Goal: Book appointment/travel/reservation

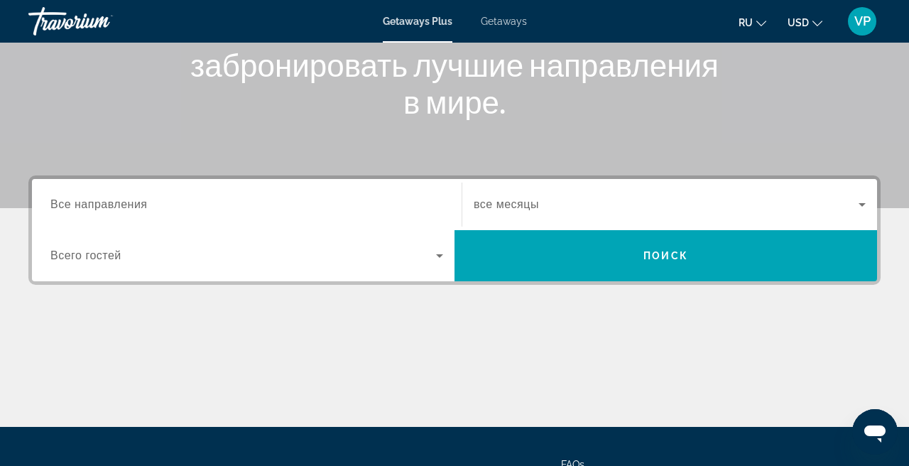
click at [209, 212] on input "Destination Все направления" at bounding box center [246, 205] width 393 height 17
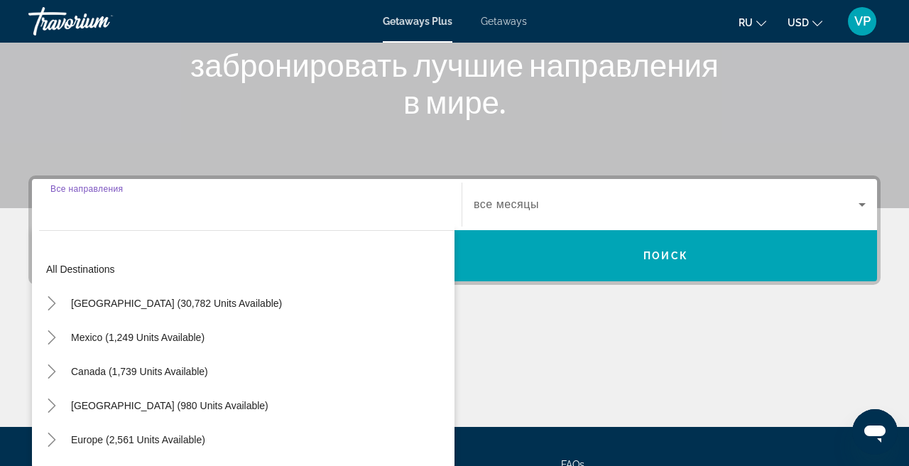
scroll to position [347, 0]
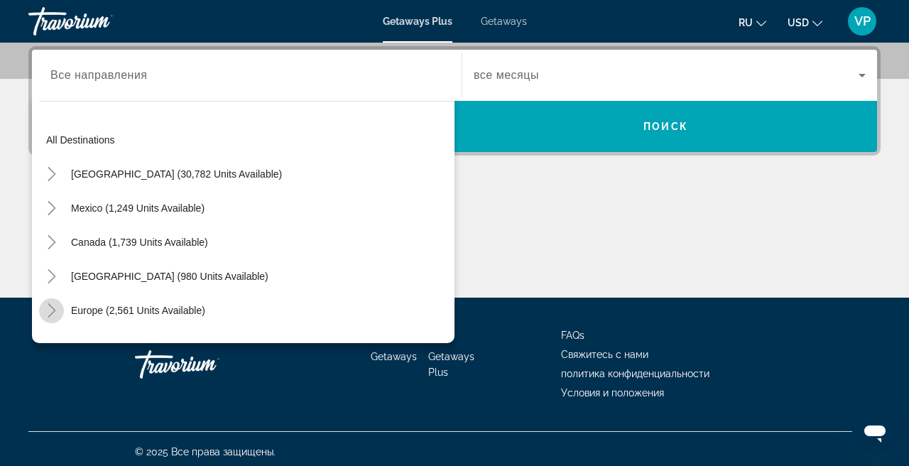
click at [55, 308] on icon "Toggle Europe (2,561 units available)" at bounding box center [52, 310] width 14 height 14
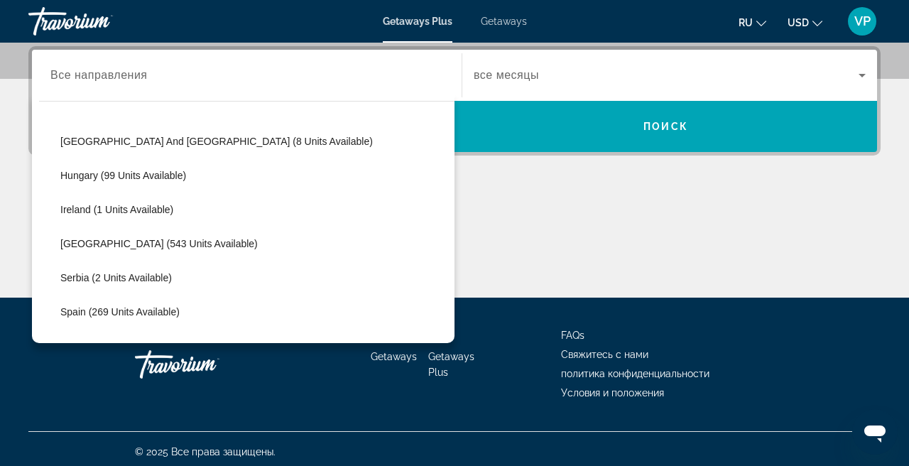
scroll to position [450, 0]
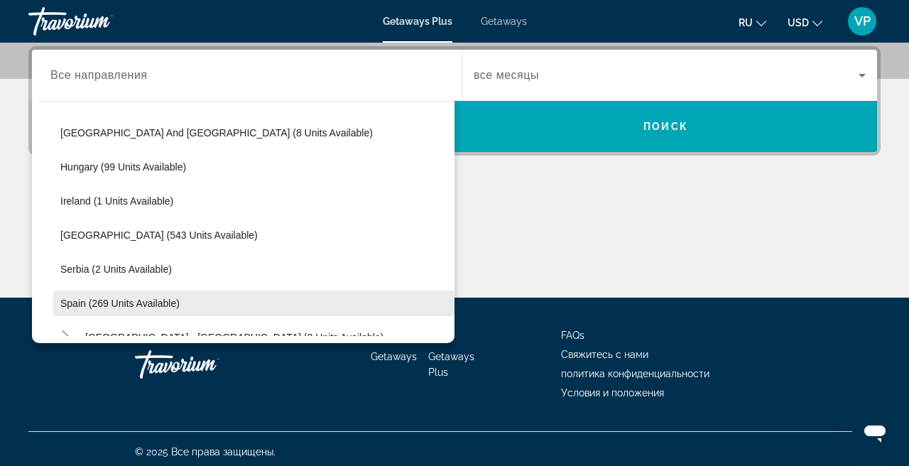
click at [110, 295] on span "Search widget" at bounding box center [253, 303] width 401 height 34
type input "**********"
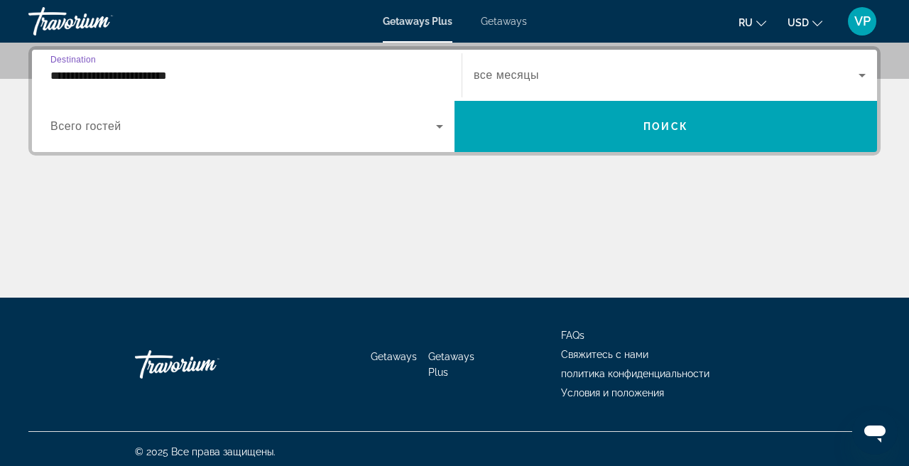
click at [551, 86] on div "Search widget" at bounding box center [670, 75] width 392 height 40
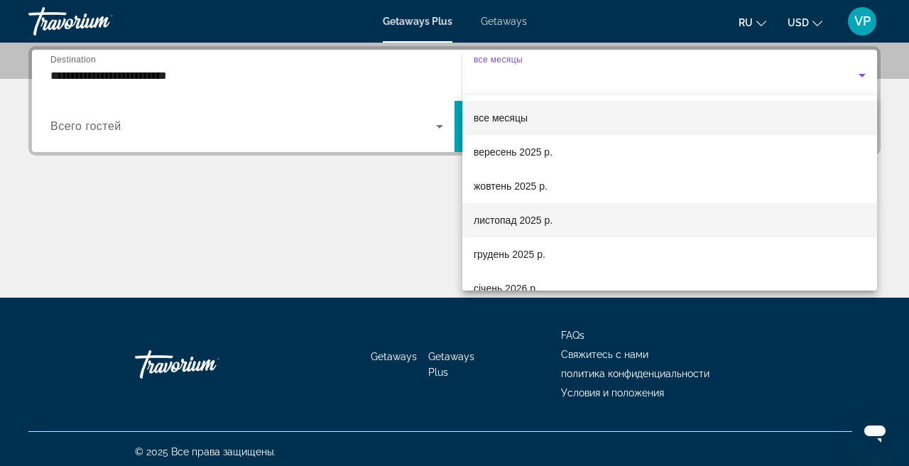
click at [524, 210] on mat-option "листопад 2025 р." at bounding box center [669, 220] width 415 height 34
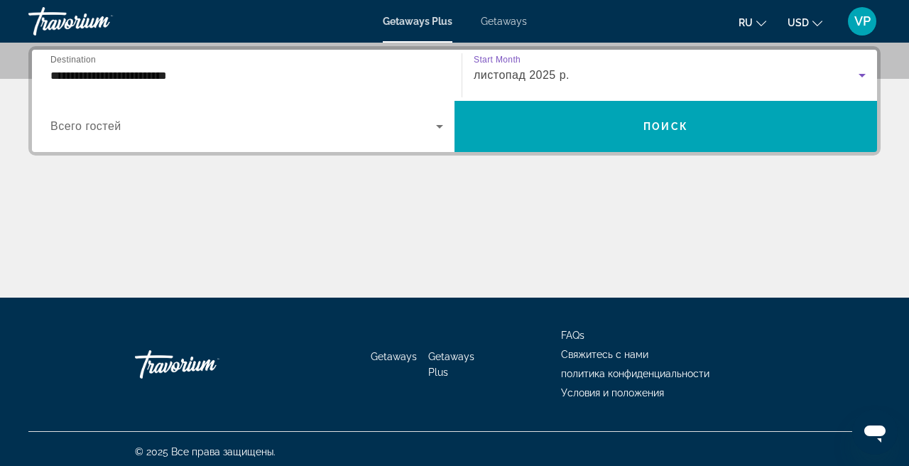
click at [260, 131] on span "Search widget" at bounding box center [243, 126] width 386 height 17
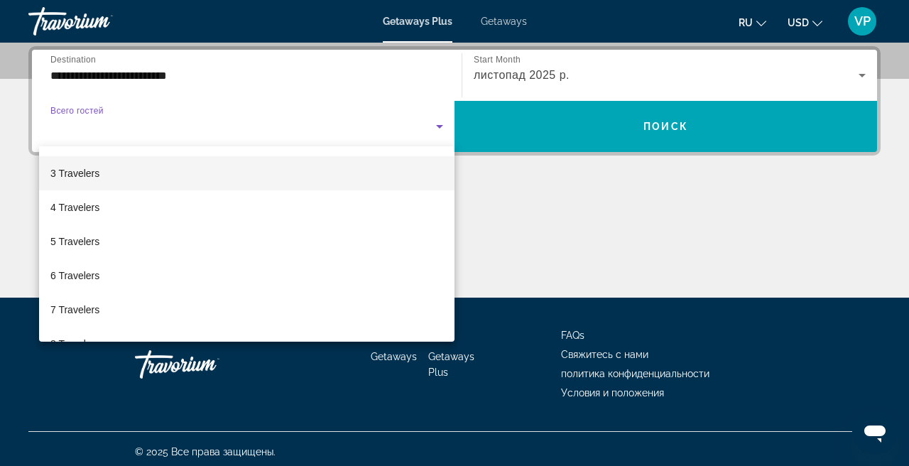
scroll to position [65, 0]
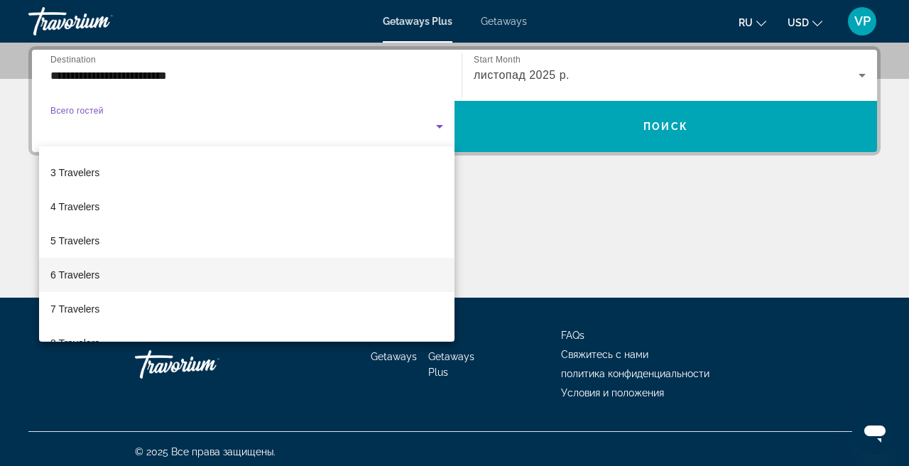
click at [202, 258] on mat-option "6 Travelers" at bounding box center [246, 275] width 415 height 34
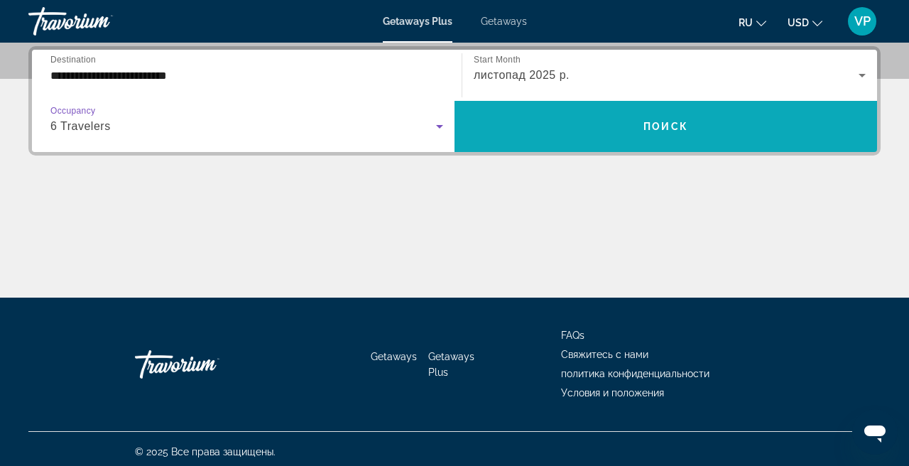
click at [644, 120] on span "Search widget" at bounding box center [666, 126] width 423 height 34
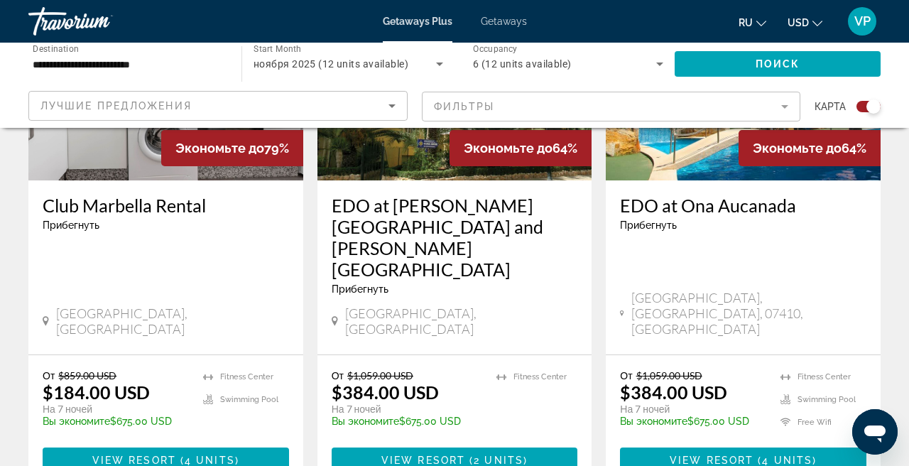
scroll to position [666, 0]
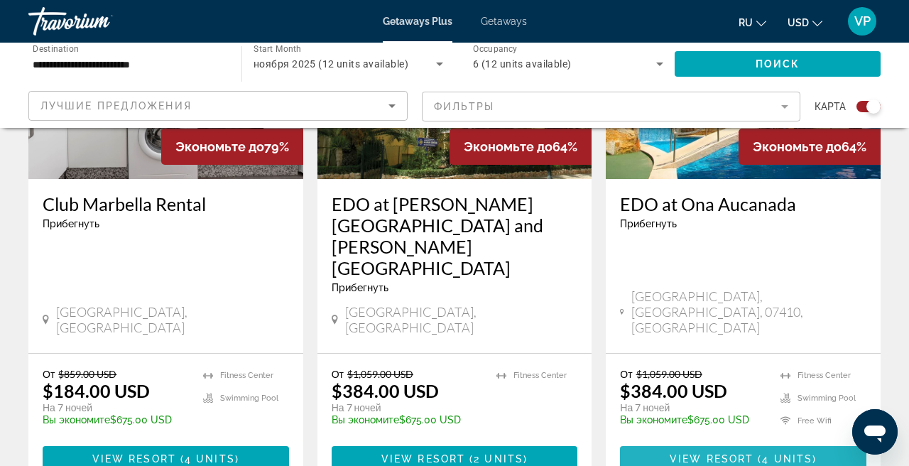
click at [715, 453] on span "View Resort" at bounding box center [712, 458] width 84 height 11
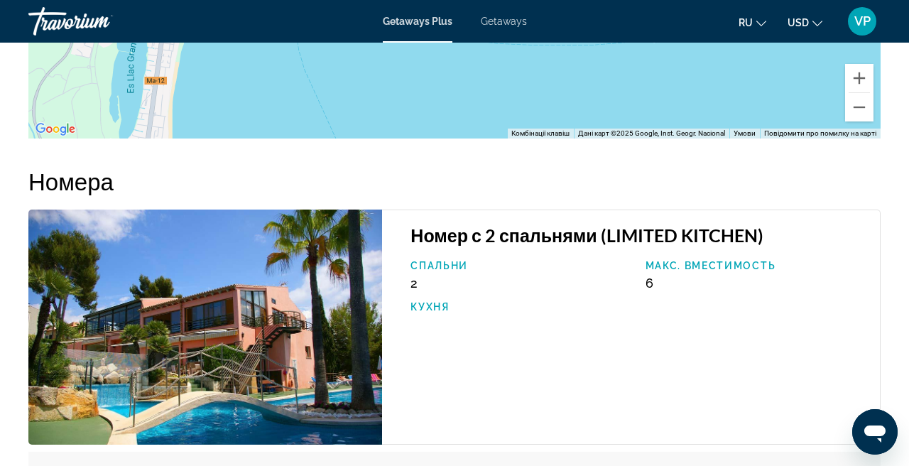
scroll to position [2464, 0]
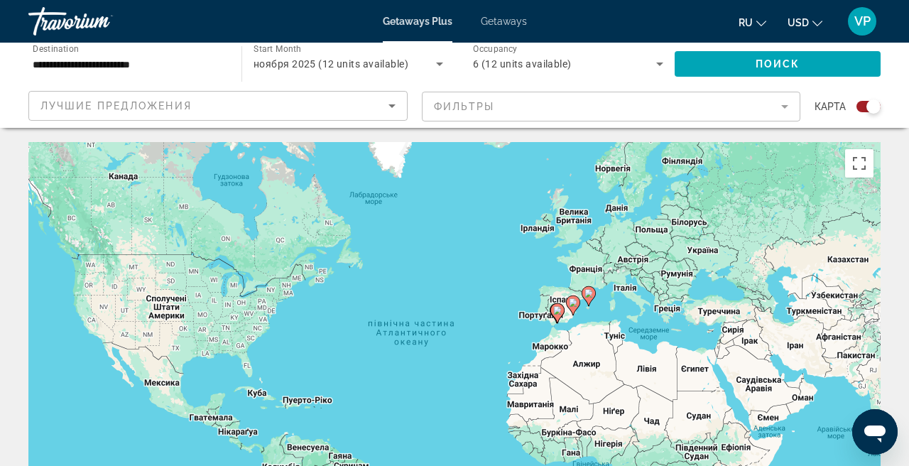
click at [506, 30] on div "Getaways Plus Getaways ru English Español Français Italiano Português русский U…" at bounding box center [454, 21] width 909 height 37
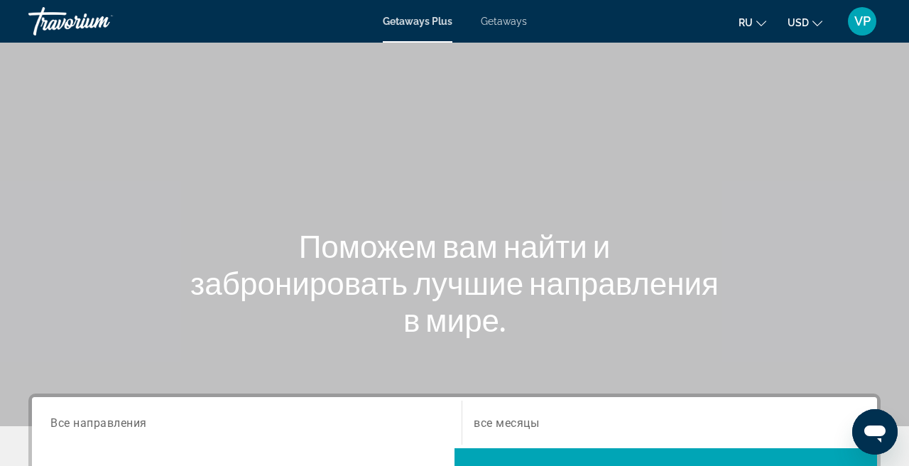
click at [491, 26] on span "Getaways" at bounding box center [504, 21] width 46 height 11
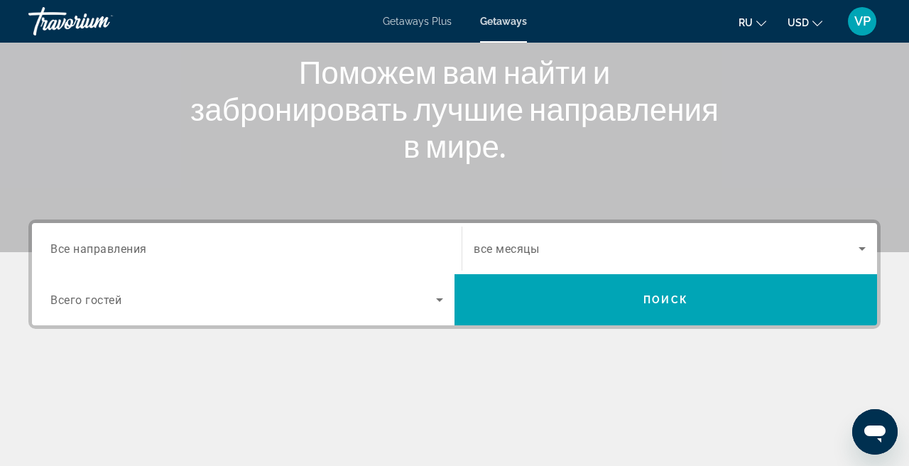
click at [295, 245] on input "Destination Все направления" at bounding box center [246, 249] width 393 height 17
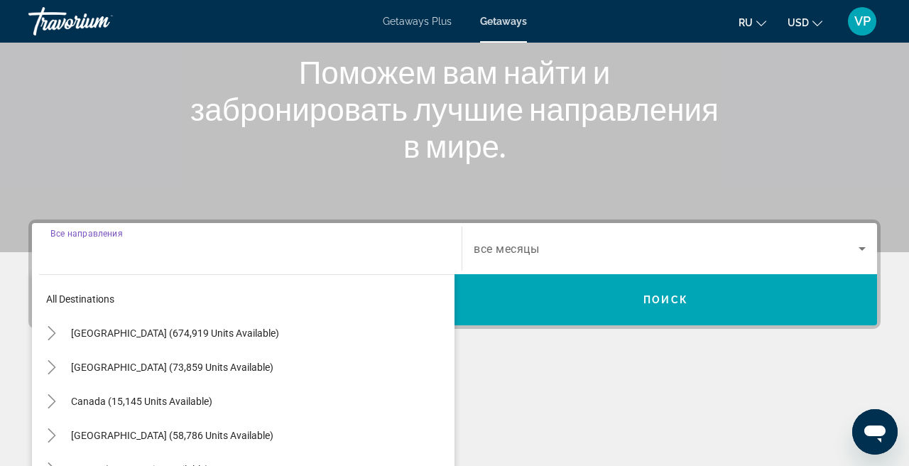
scroll to position [347, 0]
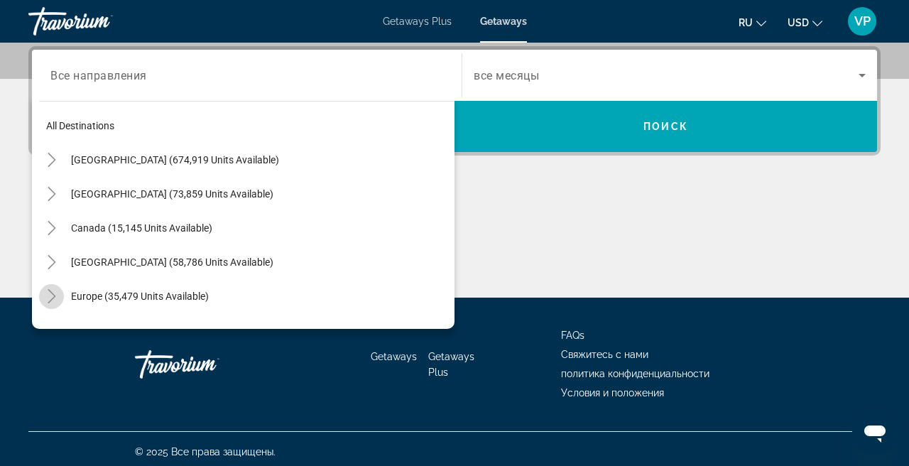
click at [47, 300] on icon "Toggle Europe (35,479 units available)" at bounding box center [52, 296] width 14 height 14
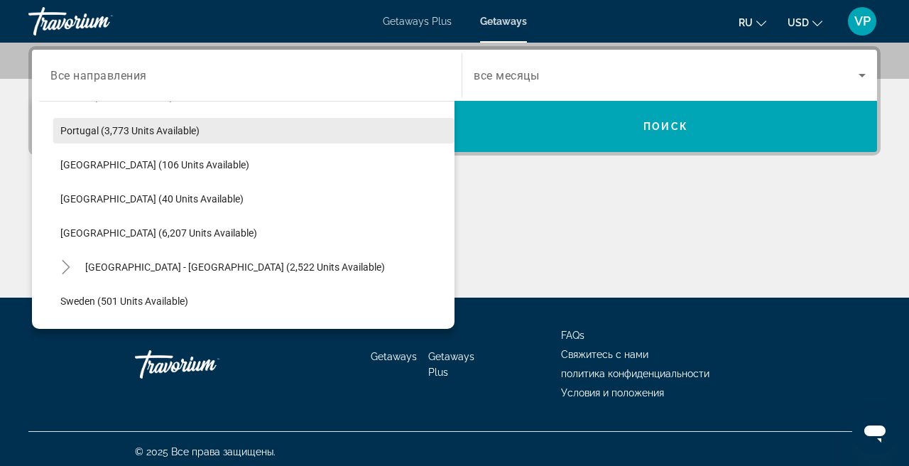
scroll to position [690, 0]
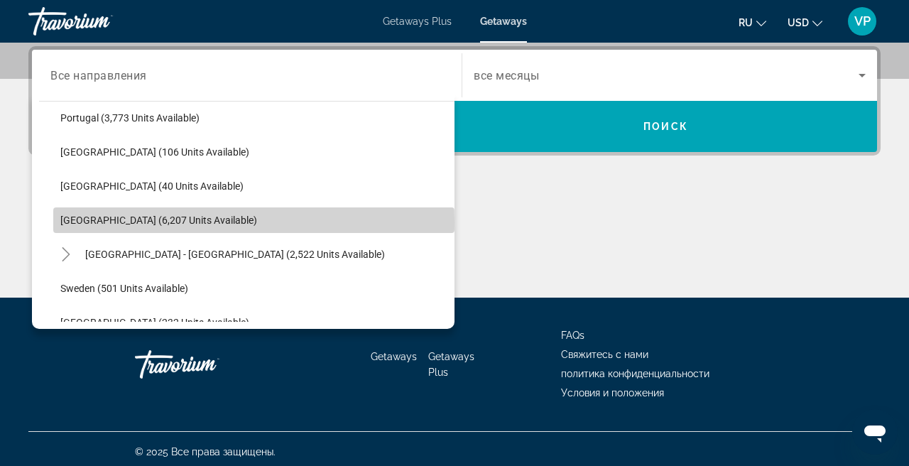
click at [116, 222] on span "[GEOGRAPHIC_DATA] (6,207 units available)" at bounding box center [158, 219] width 197 height 11
type input "**********"
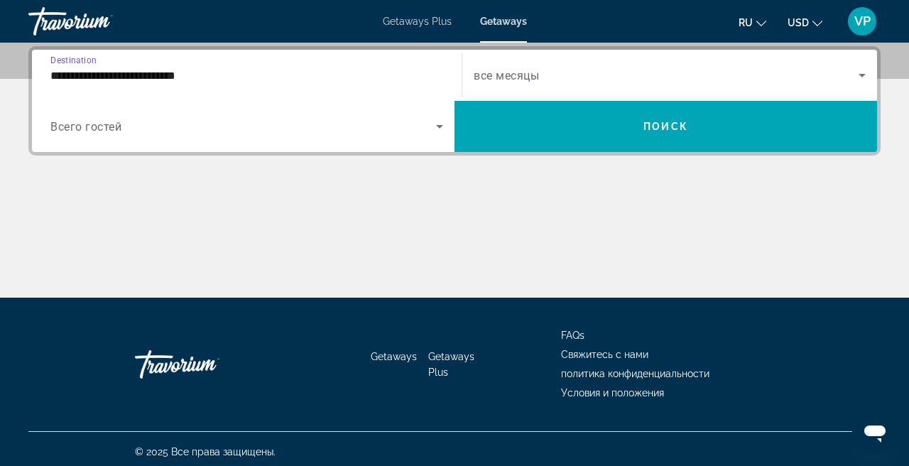
click at [594, 72] on span "Search widget" at bounding box center [666, 75] width 385 height 17
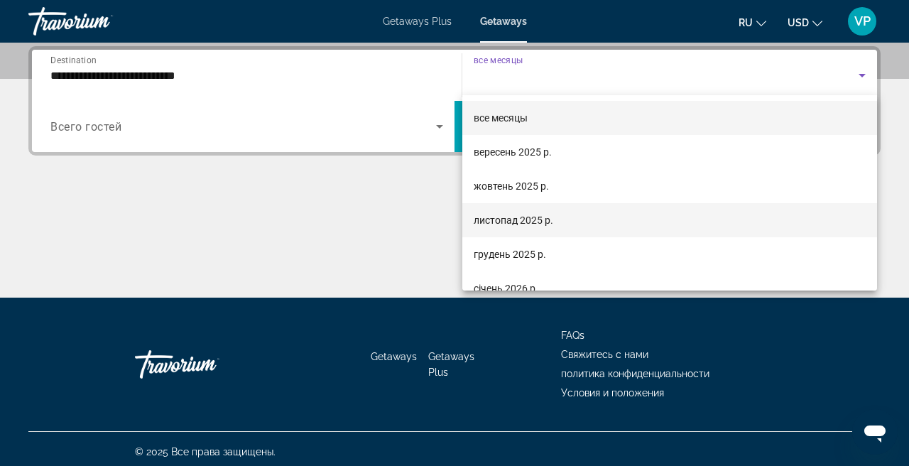
click at [540, 218] on span "листопад 2025 р." at bounding box center [514, 220] width 80 height 17
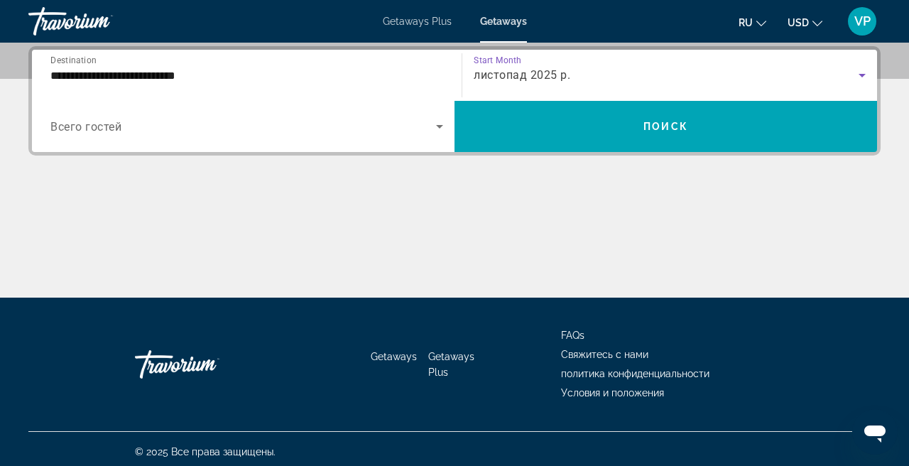
click at [266, 129] on span "Search widget" at bounding box center [243, 126] width 386 height 17
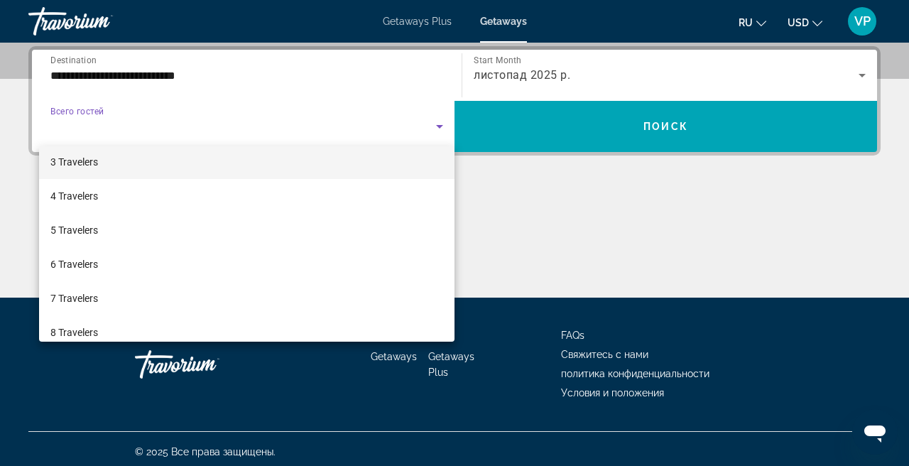
scroll to position [97, 0]
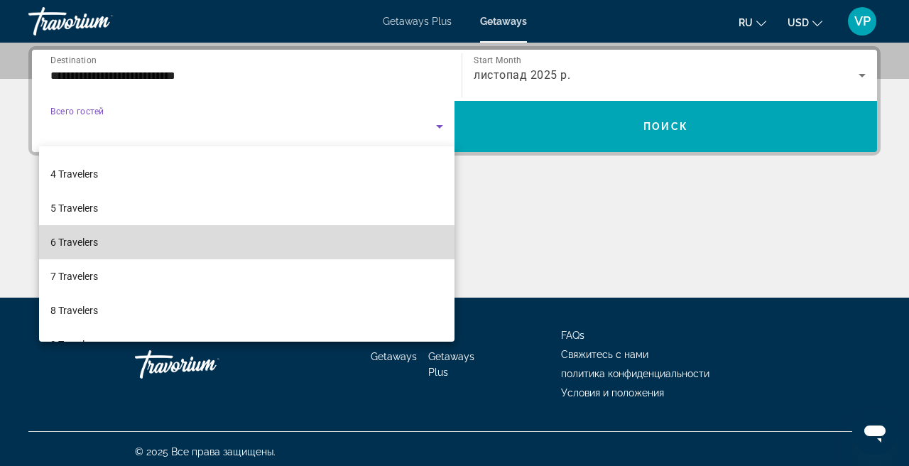
click at [181, 247] on mat-option "6 Travelers" at bounding box center [246, 242] width 415 height 34
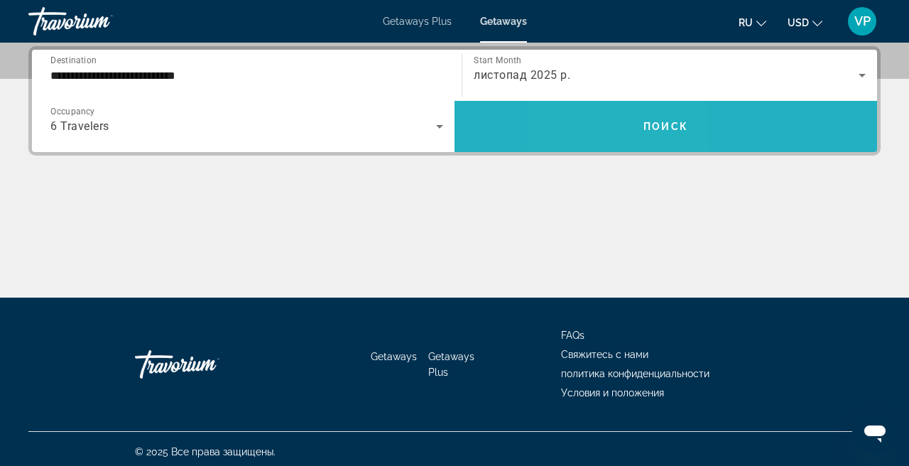
click at [612, 126] on span "Search widget" at bounding box center [666, 126] width 423 height 34
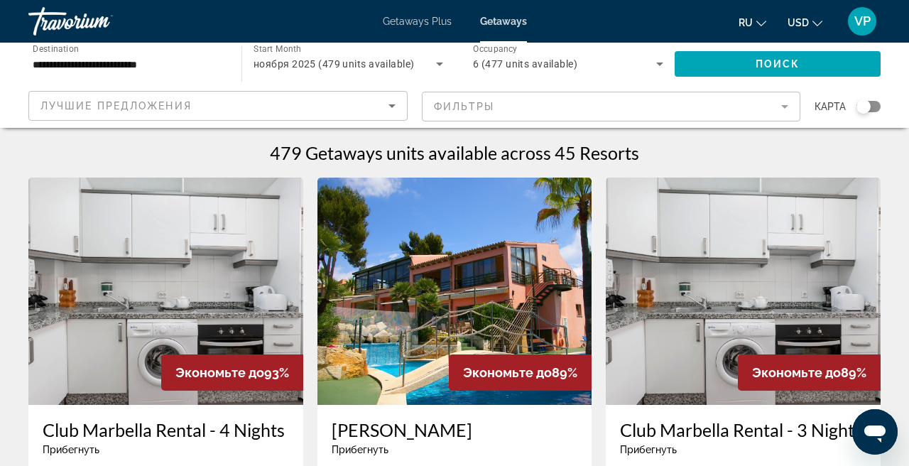
click at [442, 314] on img "Main content" at bounding box center [454, 291] width 275 height 227
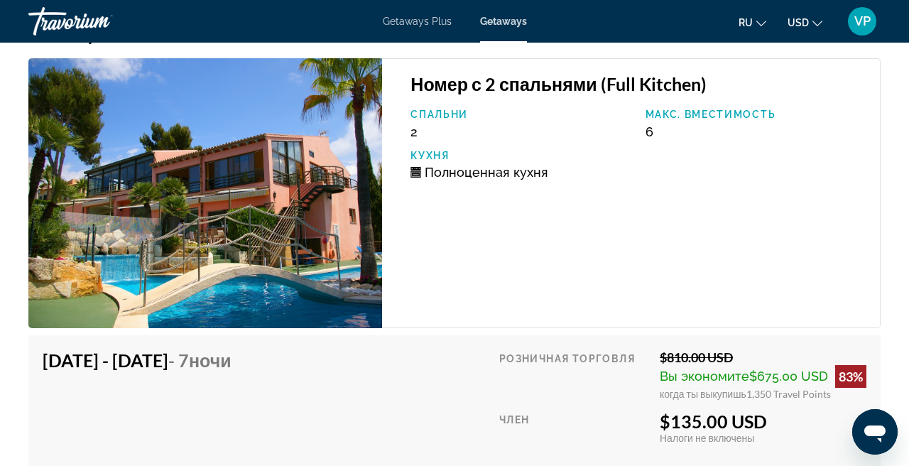
scroll to position [2791, 0]
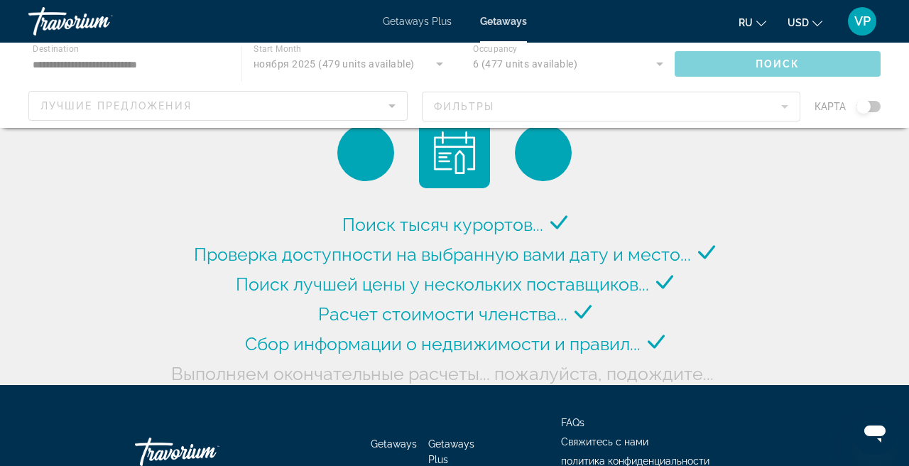
click at [807, 26] on span "USD" at bounding box center [798, 22] width 21 height 11
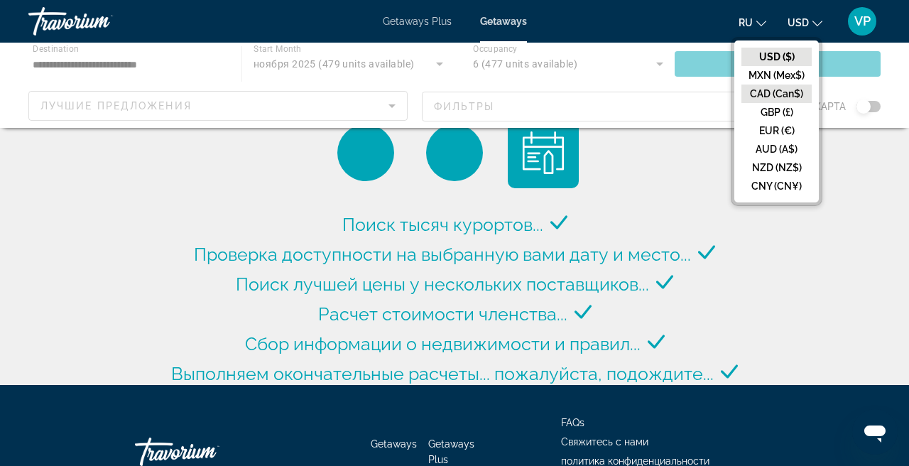
click at [781, 89] on button "CAD (Can$)" at bounding box center [776, 94] width 70 height 18
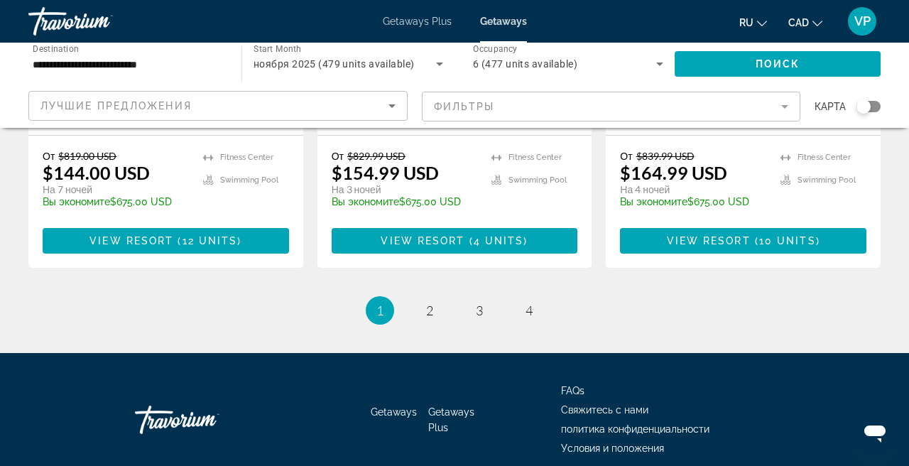
scroll to position [1896, 0]
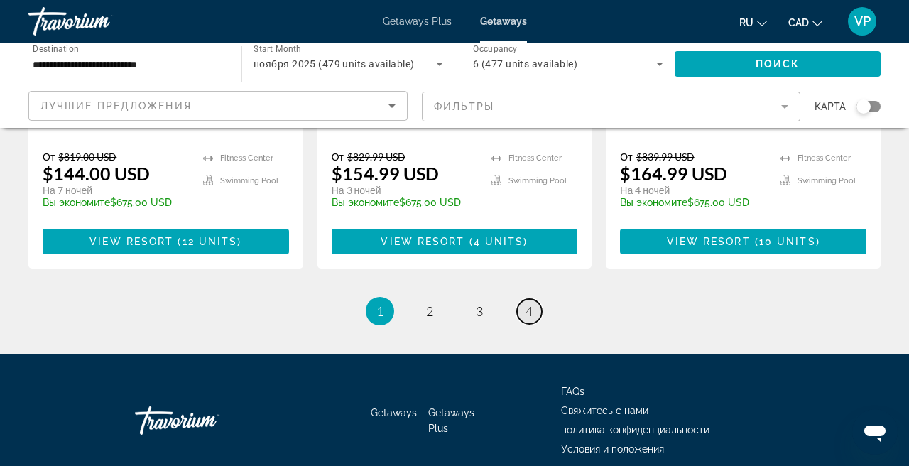
click at [533, 299] on link "page 4" at bounding box center [529, 311] width 25 height 25
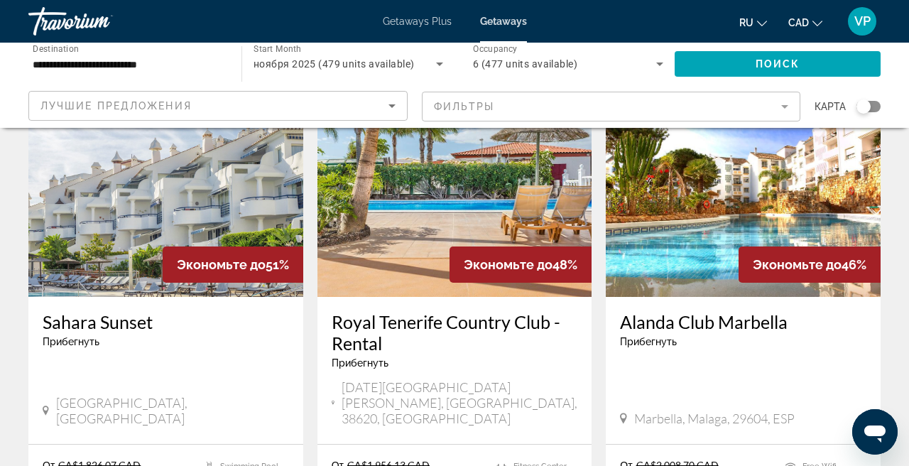
scroll to position [1283, 0]
